Goal: Find specific page/section

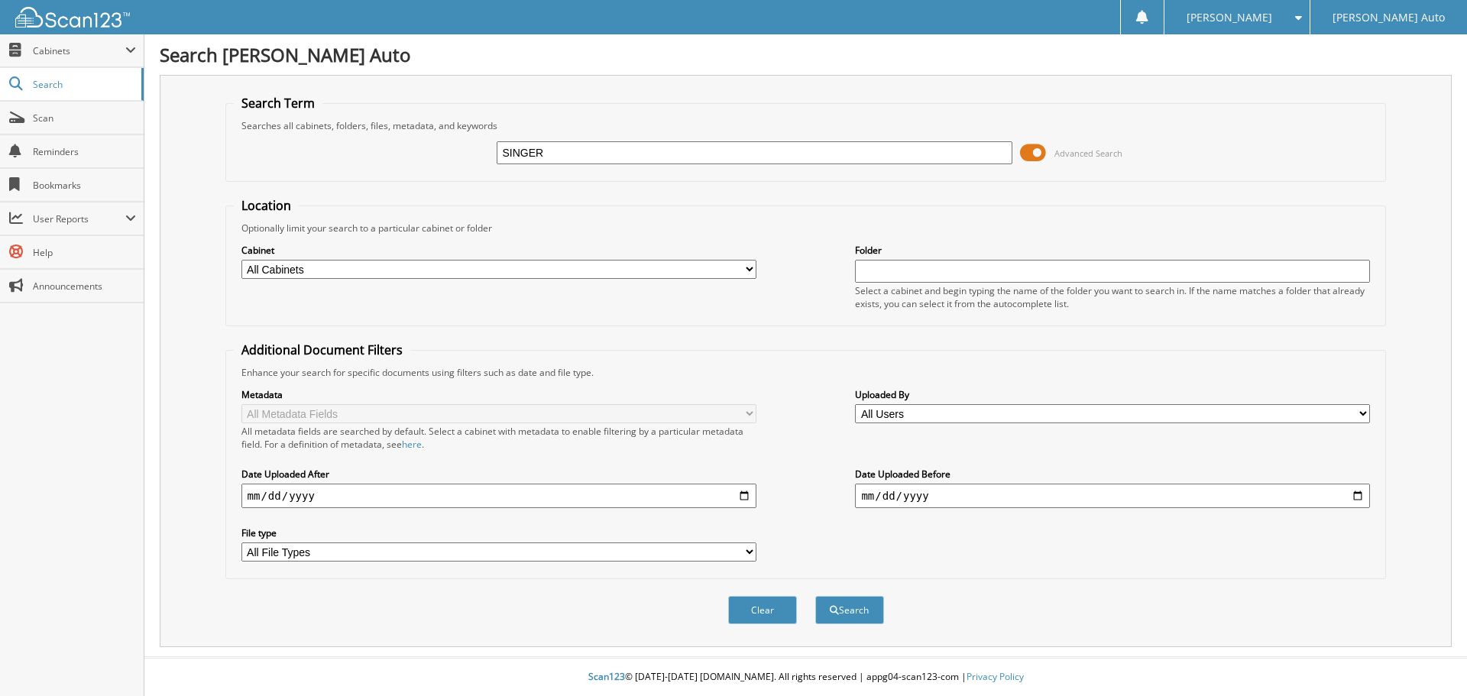
type input "SINGER"
click at [815, 596] on button "Search" at bounding box center [849, 610] width 69 height 28
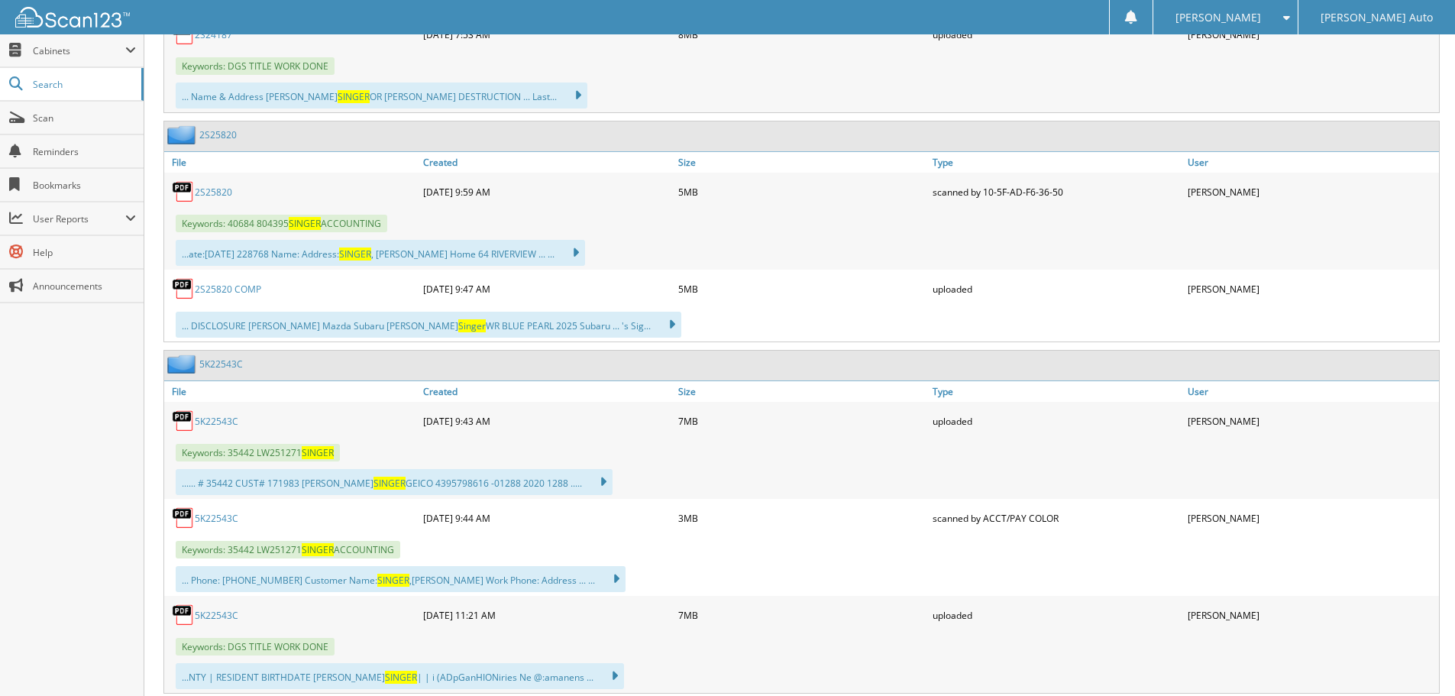
scroll to position [1222, 0]
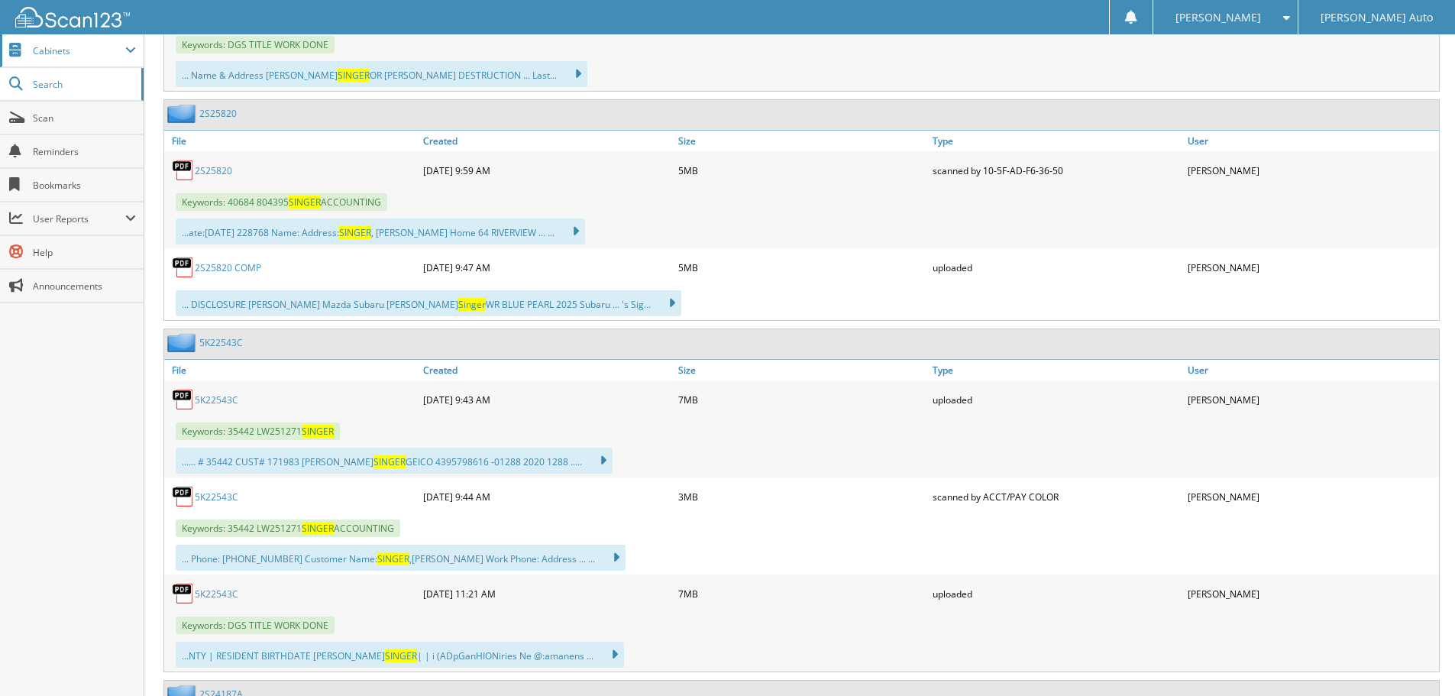
click at [63, 44] on span "Cabinets" at bounding box center [79, 50] width 92 height 13
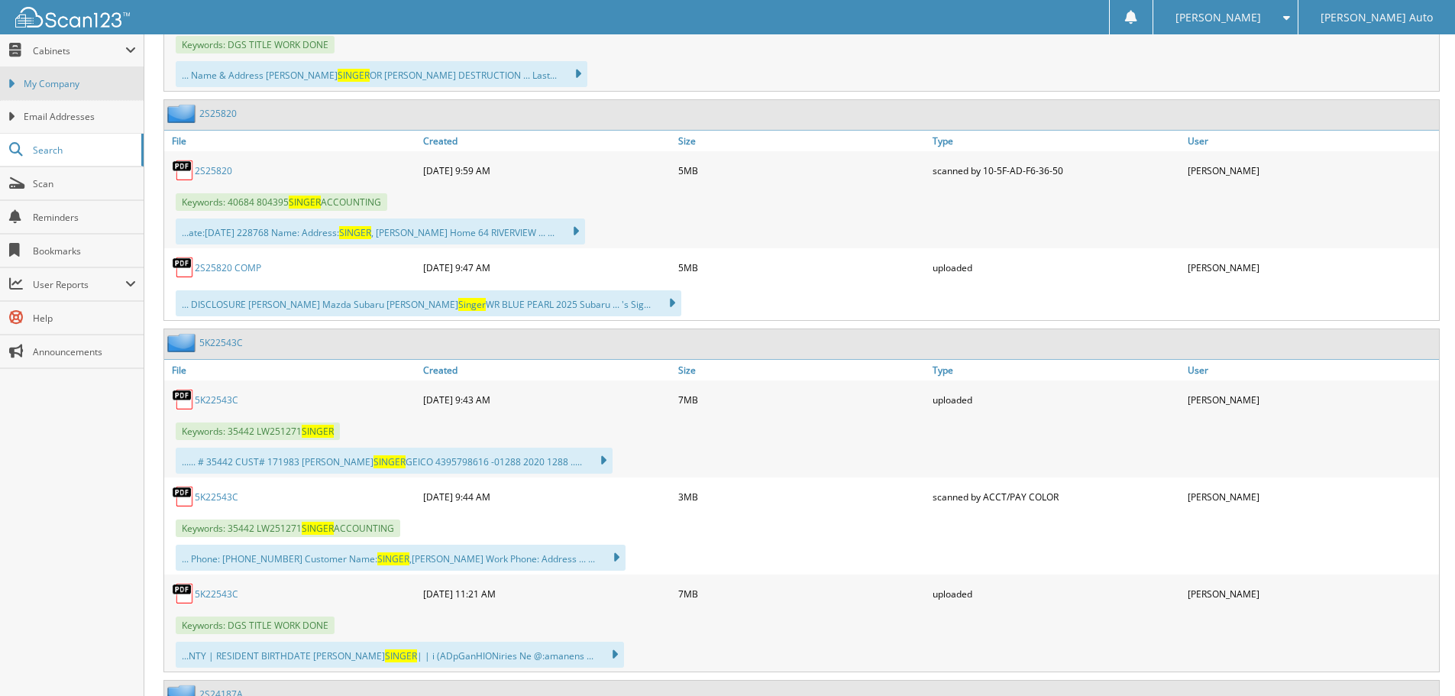
click at [60, 82] on span "My Company" at bounding box center [80, 84] width 112 height 14
